Goal: Information Seeking & Learning: Learn about a topic

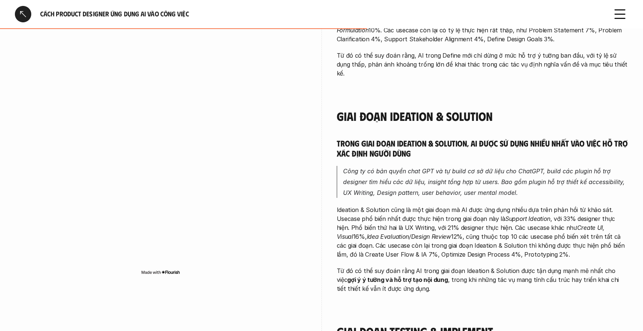
scroll to position [876, 0]
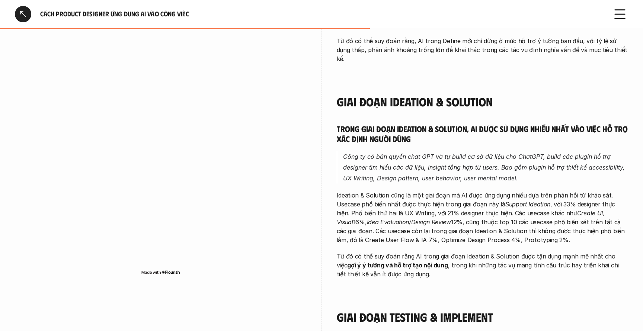
click at [389, 151] on p "Công ty có bản quyền chat GPT và tự build cơ sở dữ liệu cho ChatGPT, build các …" at bounding box center [485, 167] width 285 height 32
click at [384, 143] on div at bounding box center [384, 143] width 0 height 0
click at [412, 153] on em "Công ty có bản quyền chat GPT và tự build cơ sở dữ liệu cho ChatGPT, build các …" at bounding box center [484, 167] width 283 height 29
click at [400, 154] on p "Công ty có bản quyền chat GPT và tự build cơ sở dữ liệu cho ChatGPT, build các …" at bounding box center [485, 167] width 285 height 32
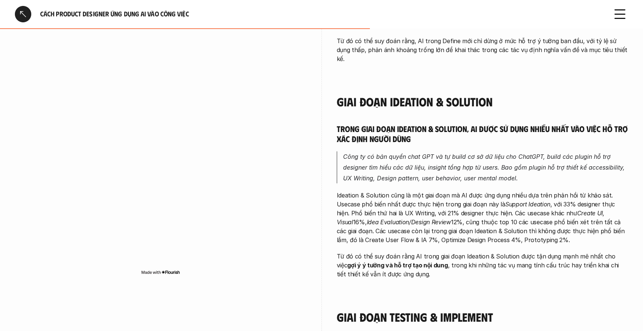
click at [400, 154] on p "Công ty có bản quyền chat GPT và tự build cơ sở dữ liệu cho ChatGPT, build các …" at bounding box center [485, 167] width 285 height 32
click at [425, 151] on p "Công ty có bản quyền chat GPT và tự build cơ sở dữ liệu cho ChatGPT, build các …" at bounding box center [485, 167] width 285 height 32
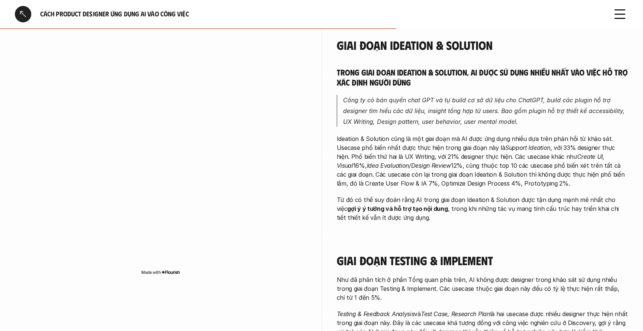
scroll to position [923, 0]
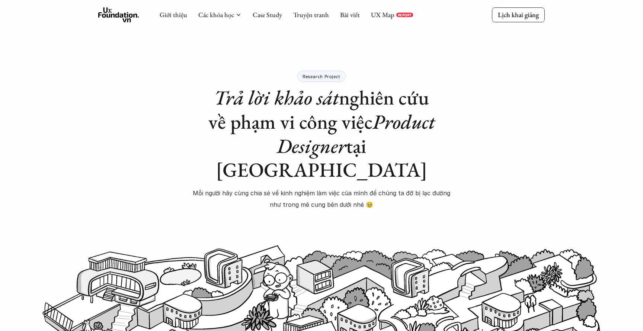
click at [390, 159] on div "Research Project Trả lời khảo sát nghiên cứu về phạm vi công việc Product Desig…" at bounding box center [321, 157] width 260 height 173
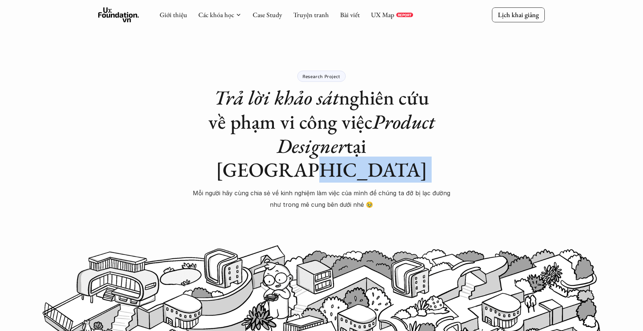
click at [390, 159] on div "Research Project Trả lời khảo sát nghiên cứu về phạm vi công việc Product Desig…" at bounding box center [321, 157] width 260 height 173
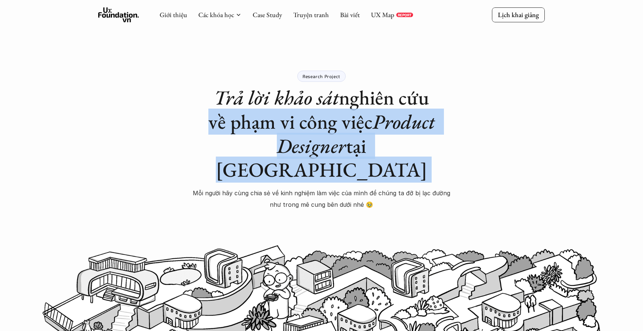
click at [390, 159] on div "Research Project Trả lời khảo sát nghiên cứu về phạm vi công việc Product Desig…" at bounding box center [321, 157] width 260 height 173
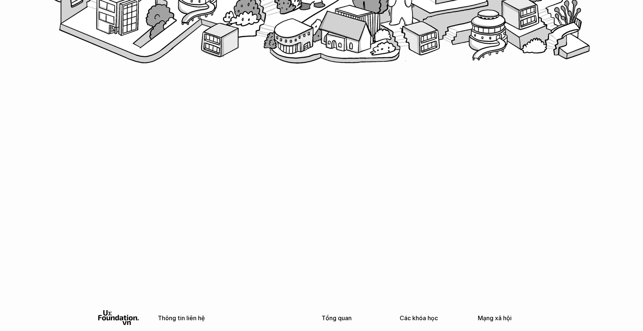
scroll to position [403, 0]
